Goal: Find specific page/section: Find specific page/section

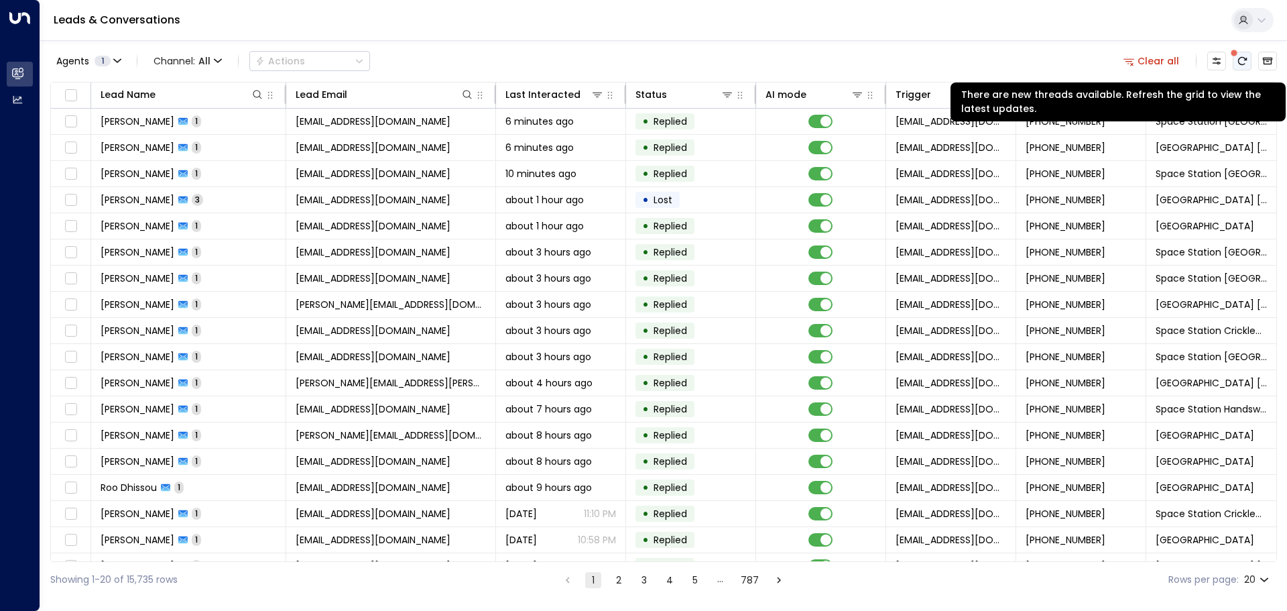
click at [1244, 59] on icon "There are new threads available. Refresh the grid to view the latest updates." at bounding box center [1242, 61] width 11 height 11
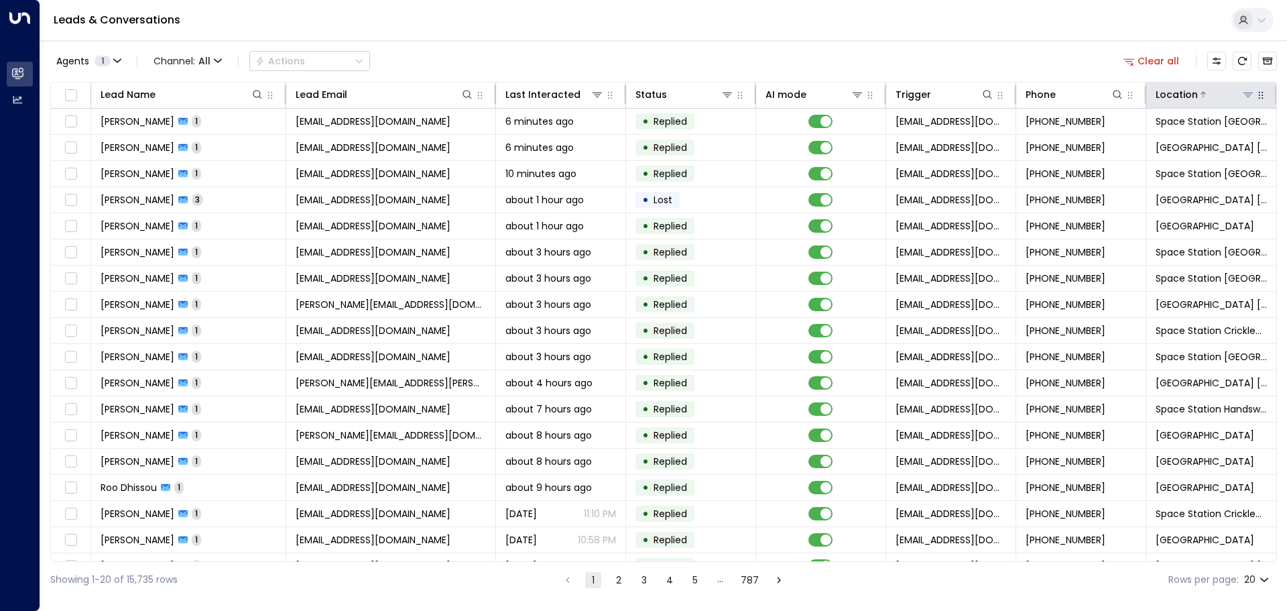
click at [1245, 95] on icon at bounding box center [1248, 95] width 9 height 5
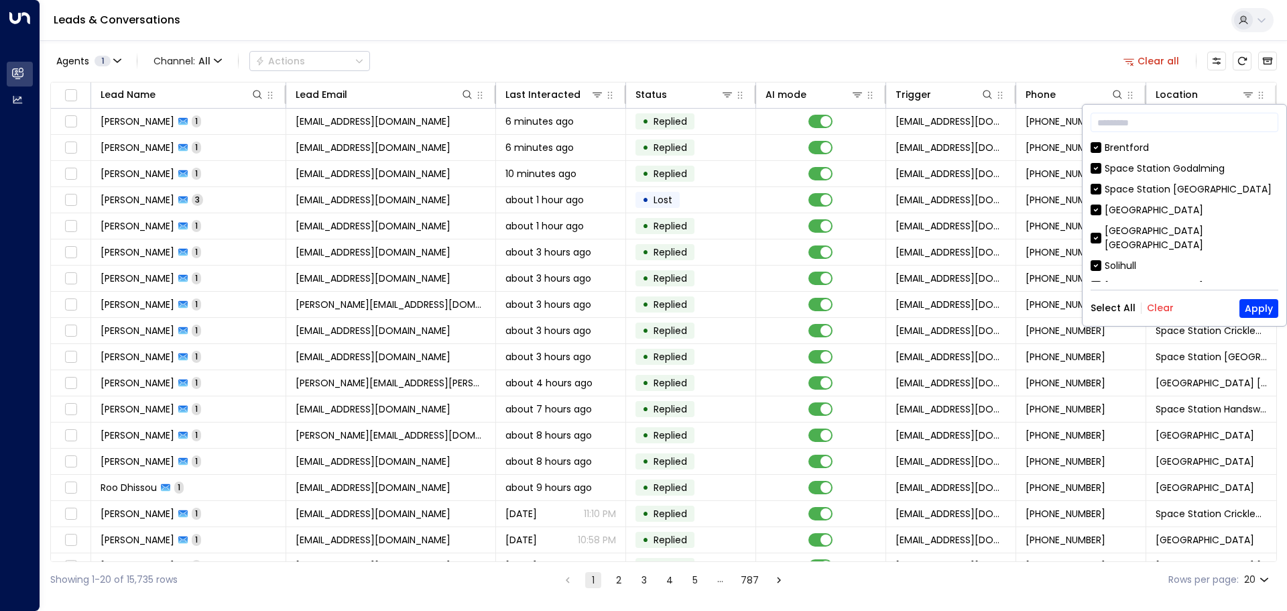
click at [1160, 309] on button "Clear" at bounding box center [1160, 307] width 27 height 11
click at [1176, 182] on div "[GEOGRAPHIC_DATA]" at bounding box center [1154, 189] width 99 height 14
click at [1264, 306] on button "Apply" at bounding box center [1259, 308] width 39 height 19
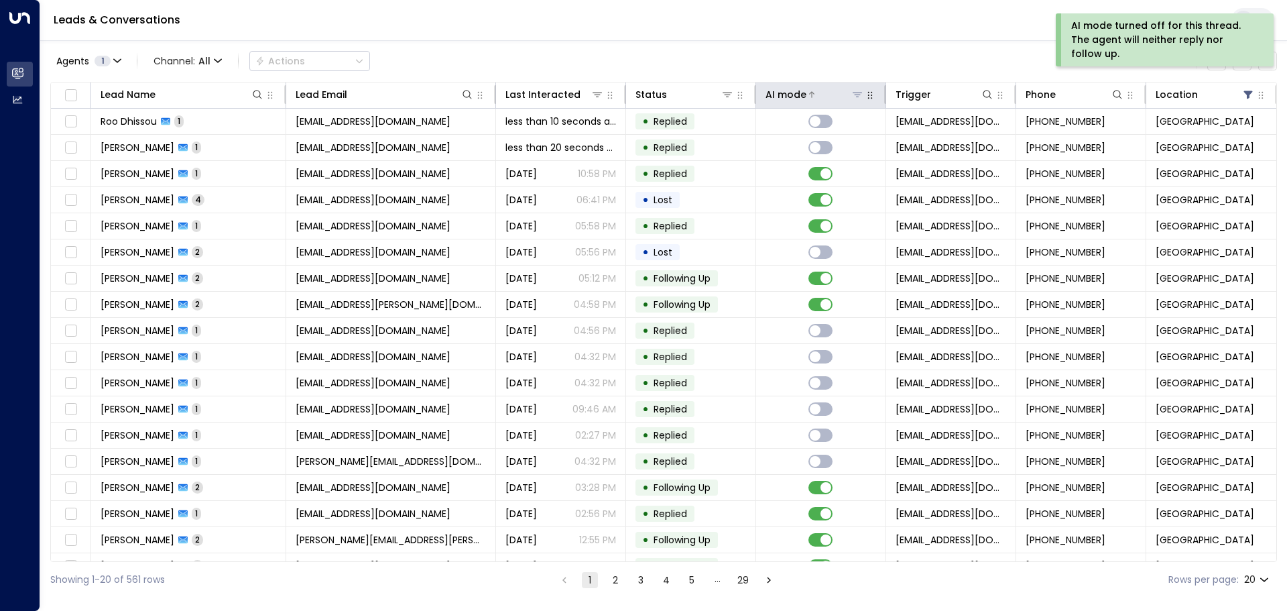
click at [855, 93] on icon at bounding box center [857, 95] width 9 height 5
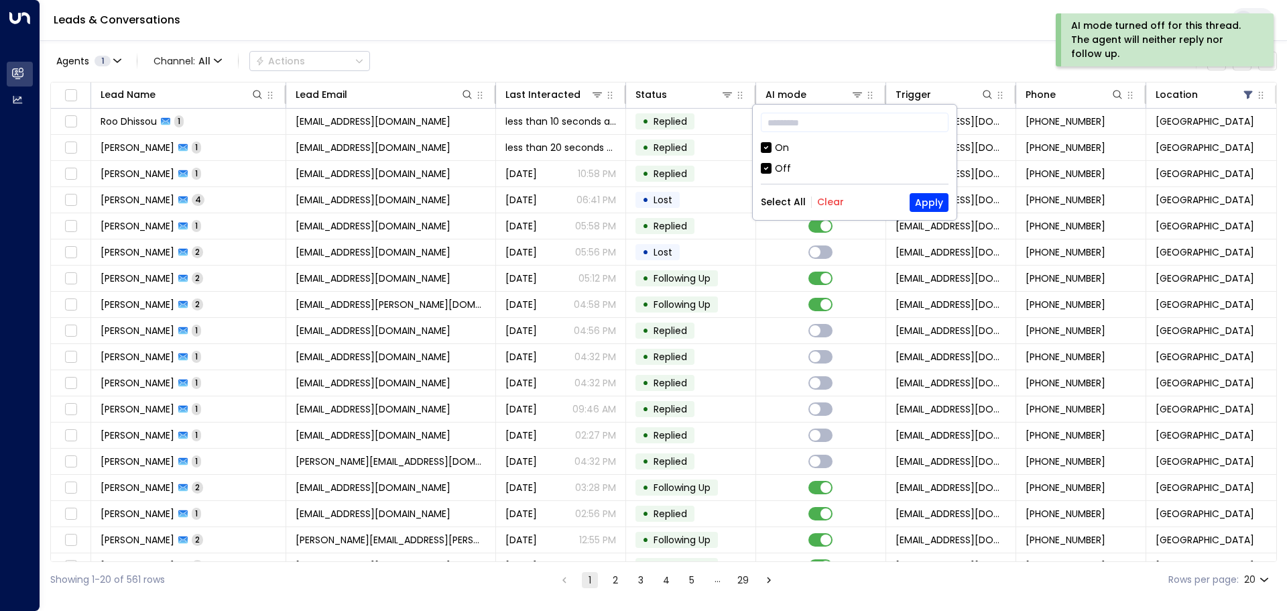
click at [778, 162] on div "Off" at bounding box center [783, 169] width 16 height 14
click at [922, 203] on button "Apply" at bounding box center [929, 202] width 39 height 19
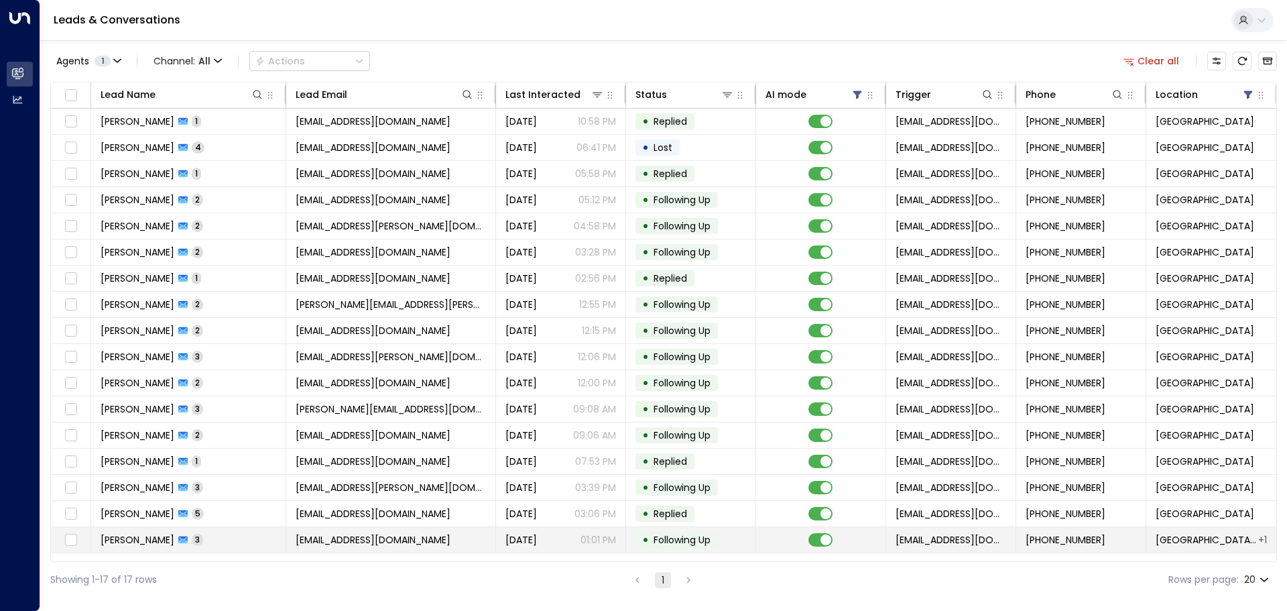
click at [1222, 536] on span "[GEOGRAPHIC_DATA] [GEOGRAPHIC_DATA]" at bounding box center [1206, 539] width 101 height 13
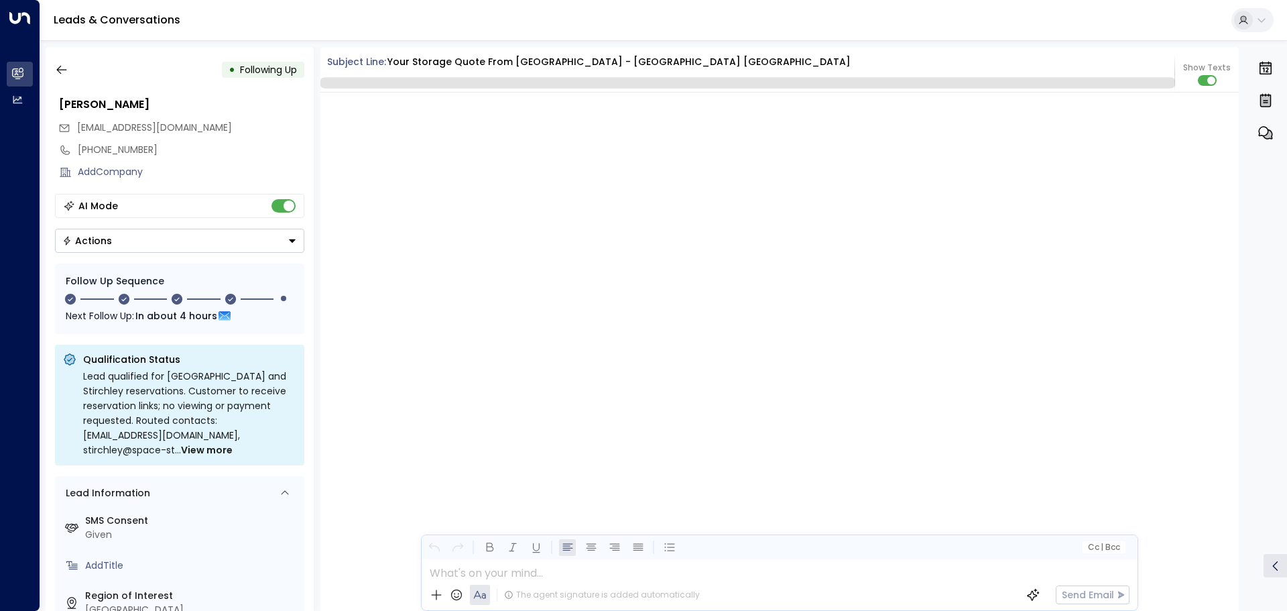
scroll to position [1277, 0]
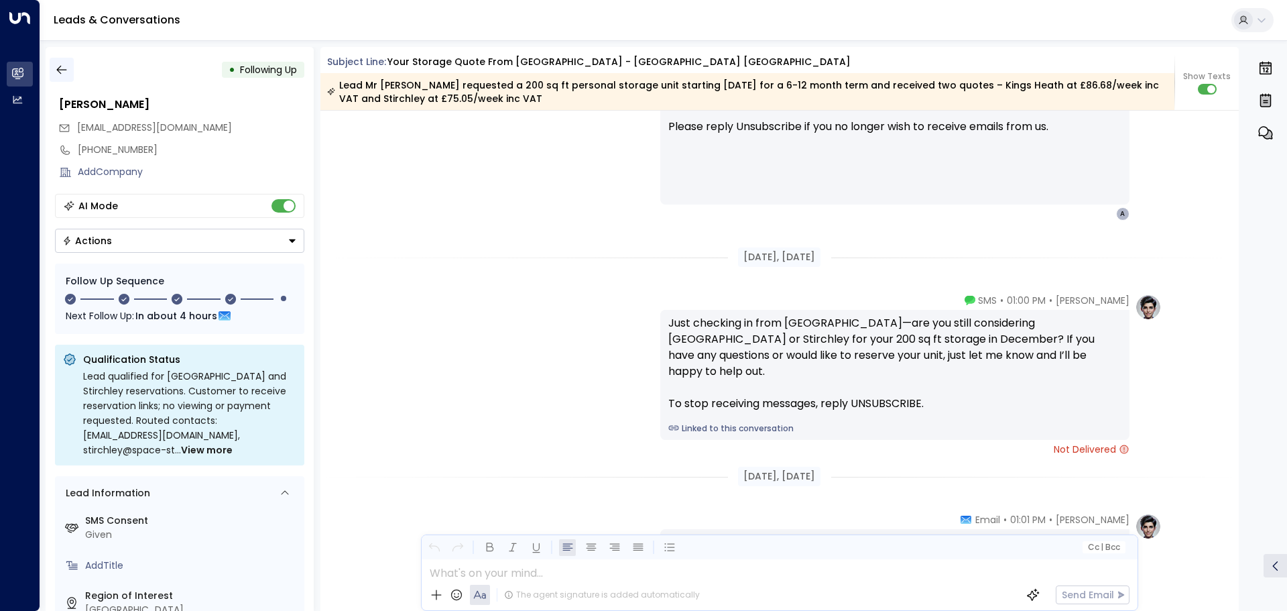
click at [55, 65] on icon "button" at bounding box center [61, 69] width 13 height 13
